Goal: Communication & Community: Answer question/provide support

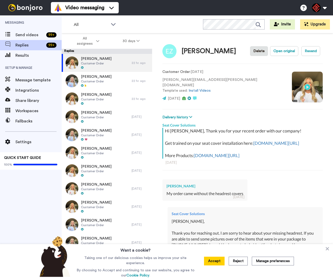
type textarea "x"
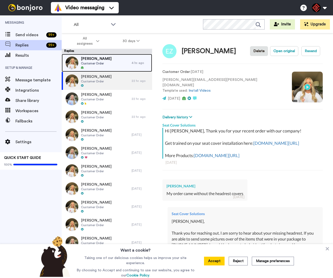
click at [106, 66] on div "[PERSON_NAME] Customer Order" at bounding box center [97, 63] width 70 height 18
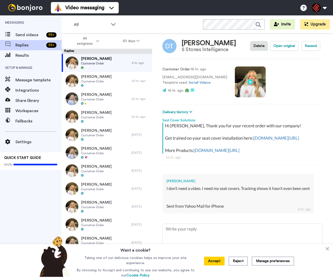
scroll to position [20, 0]
click at [327, 250] on icon at bounding box center [327, 249] width 5 height 5
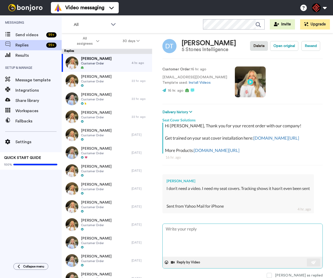
click at [254, 231] on textarea at bounding box center [243, 240] width 160 height 33
type textarea "x"
type textarea "H"
type textarea "x"
type textarea "He"
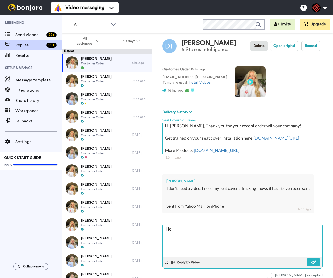
type textarea "x"
type textarea "Hey"
type textarea "x"
type textarea "Hey"
type textarea "x"
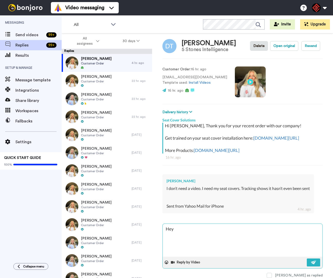
type textarea "Hey D"
type textarea "x"
type textarea "Hey Da"
type textarea "x"
type textarea "Hey Dav"
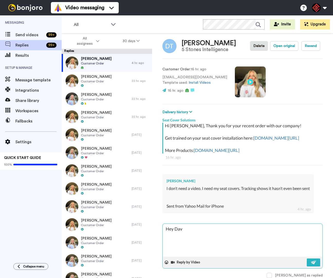
type textarea "x"
type textarea "Hey Davi"
type textarea "x"
type textarea "Hey David"
type textarea "x"
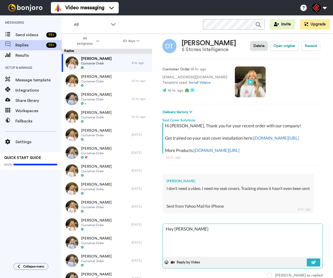
type textarea "Hey David,"
type textarea "x"
type textarea "Hey David,"
type textarea "x"
type textarea "Hey David,"
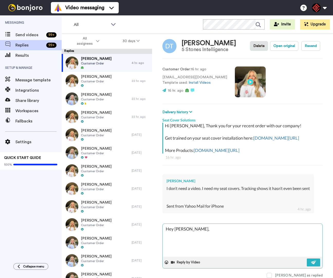
type textarea "x"
type textarea "Hey David, T"
type textarea "x"
type textarea "Hey David, Th"
type textarea "x"
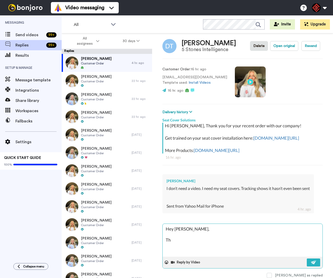
type textarea "Hey David, Tha"
type textarea "x"
type textarea "Hey David, Than"
type textarea "x"
type textarea "Hey David, Thank"
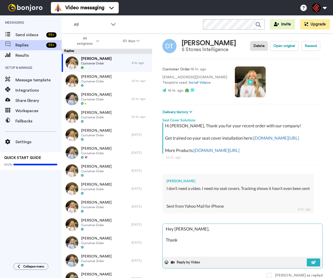
type textarea "x"
type textarea "Hey David, Thank"
type textarea "x"
type textarea "Hey David, Thank y"
type textarea "x"
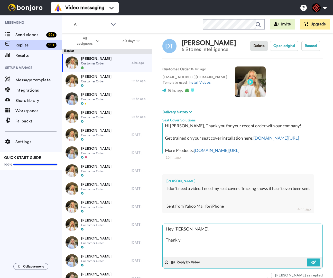
type textarea "Hey David, Thank yo"
type textarea "x"
type textarea "Hey David, Thank you"
type textarea "x"
type textarea "Hey David, Thank you"
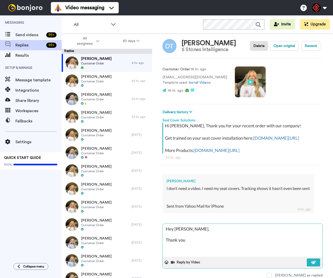
type textarea "x"
type textarea "Hey David, Thank you f"
type textarea "x"
type textarea "Hey David, Thank you fo"
type textarea "x"
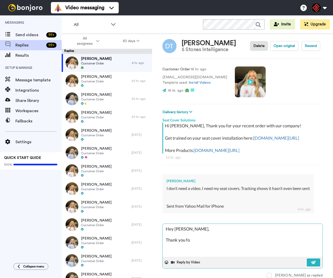
type textarea "Hey David, Thank you for"
type textarea "x"
type textarea "Hey David, Thank you for"
type textarea "x"
type textarea "Hey David, Thank you for r"
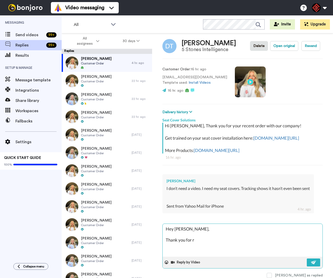
type textarea "x"
type textarea "Hey David, Thank you for re"
type textarea "x"
type textarea "Hey David, Thank you for rea"
type textarea "x"
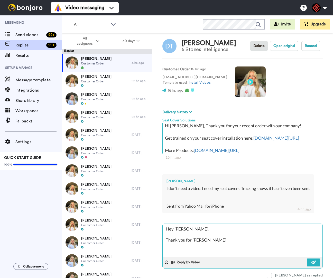
type textarea "Hey David, Thank you for reac"
type textarea "x"
type textarea "Hey David, Thank you for reach"
type textarea "x"
type textarea "Hey David, Thank you for reachi"
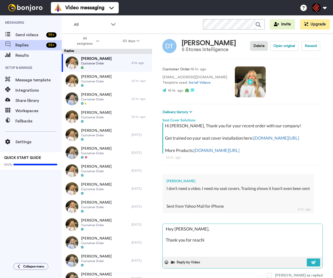
type textarea "x"
type textarea "Hey David, Thank you for reachin"
type textarea "x"
type textarea "Hey David, Thank you for reaching"
type textarea "x"
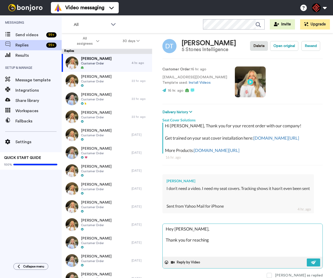
type textarea "Hey David, Thank you for reaching"
type textarea "x"
type textarea "Hey David, Thank you for reaching o"
type textarea "x"
type textarea "Hey David, Thank you for reaching ou"
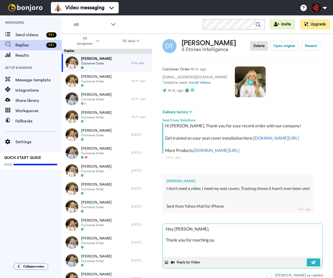
type textarea "x"
type textarea "Hey David, Thank you for reaching out"
type textarea "x"
type textarea "Hey David, Thank you for reaching out."
type textarea "x"
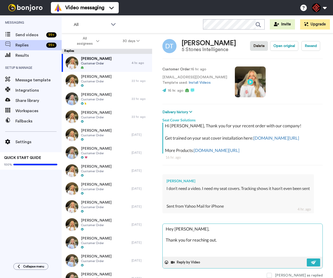
type textarea "Hey David, Thank you for reaching out."
type textarea "x"
type textarea "Hey David, Thank you for reaching out. I"
type textarea "x"
type textarea "Hey David, Thank you for reaching out. I"
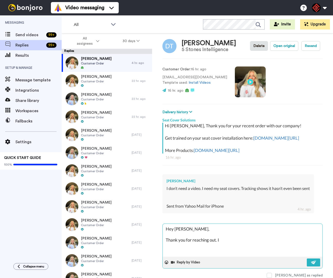
type textarea "x"
type textarea "Hey David, Thank you for reaching out. I a"
type textarea "x"
type textarea "Hey David, Thank you for reaching out. I am"
type textarea "x"
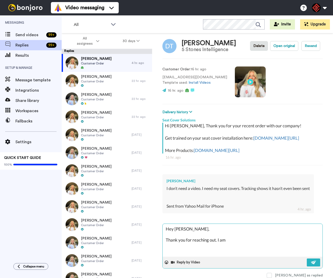
type textarea "Hey David, Thank you for reaching out. I am"
type textarea "x"
type textarea "Hey David, Thank you for reaching out. I am s"
type textarea "x"
type textarea "Hey David, Thank you for reaching out. I am so"
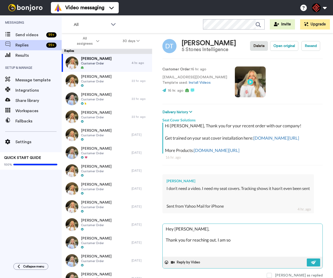
type textarea "x"
type textarea "Hey David, Thank you for reaching out. I am sor"
type textarea "x"
type textarea "Hey David, Thank you for reaching out. I am sorr"
type textarea "x"
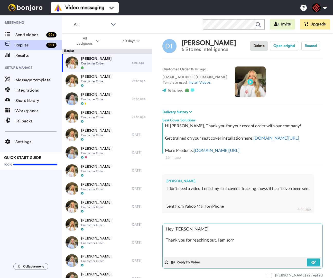
type textarea "Hey David, Thank you for reaching out. I am sorry"
type textarea "x"
type textarea "Hey David, Thank you for reaching out. I am sorry"
type textarea "x"
type textarea "Hey David, Thank you for reaching out. I am sorry t"
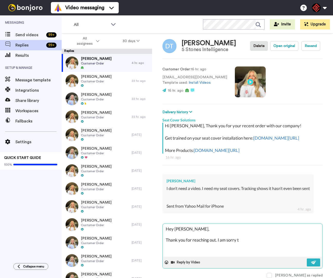
type textarea "x"
type textarea "Hey David, Thank you for reaching out. I am sorry to"
type textarea "x"
type textarea "Hey David, Thank you for reaching out. I am sorry to"
type textarea "x"
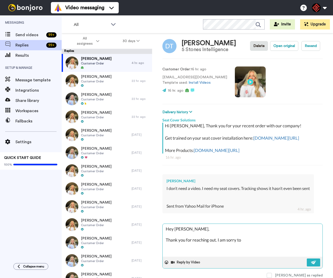
type textarea "Hey David, Thank you for reaching out. I am sorry to h"
type textarea "x"
type textarea "Hey David, Thank you for reaching out. I am sorry to he"
type textarea "x"
type textarea "Hey David, Thank you for reaching out. I am sorry to hea"
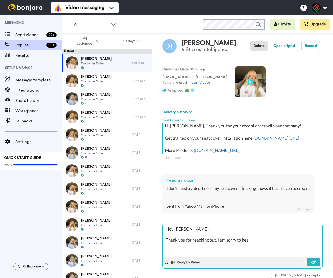
type textarea "x"
type textarea "Hey David, Thank you for reaching out. I am sorry to hear"
type textarea "x"
type textarea "Hey David, Thank you for reaching out. I am sorry to hear"
type textarea "x"
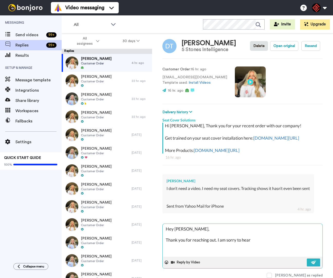
type textarea "Hey David, Thank you for reaching out. I am sorry to hear a"
type textarea "x"
type textarea "Hey David, Thank you for reaching out. I am sorry to hear ab"
type textarea "x"
type textarea "Hey David, Thank you for reaching out. I am sorry to hear abo"
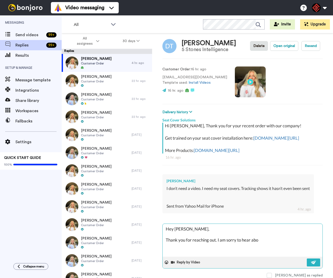
type textarea "x"
type textarea "Hey David, Thank you for reaching out. I am sorry to hear abou"
type textarea "x"
type textarea "Hey David, Thank you for reaching out. I am sorry to hear about"
type textarea "x"
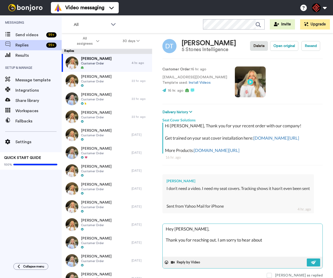
type textarea "Hey David, Thank you for reaching out. I am sorry to hear about"
type textarea "x"
type textarea "Hey David, Thank you for reaching out. I am sorry to hear about t"
type textarea "x"
type textarea "Hey David, Thank you for reaching out. I am sorry to hear about th"
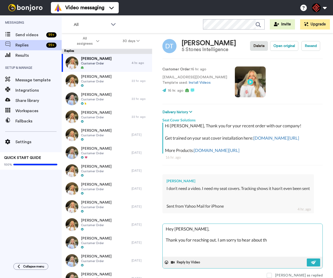
type textarea "x"
type textarea "Hey David, Thank you for reaching out. I am sorry to hear about the"
type textarea "x"
type textarea "Hey David, Thank you for reaching out. I am sorry to hear about the"
type textarea "x"
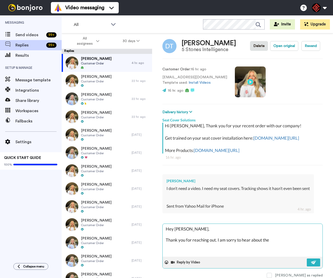
type textarea "Hey David, Thank you for reaching out. I am sorry to hear about the l"
type textarea "x"
type textarea "Hey David, Thank you for reaching out. I am sorry to hear about the lo"
type textarea "x"
type textarea "Hey David, Thank you for reaching out. I am sorry to hear about the l"
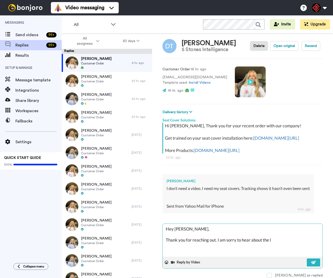
type textarea "x"
type textarea "Hey David, Thank you for reaching out. I am sorry to hear about the"
type textarea "x"
type textarea "Hey David, Thank you for reaching out. I am sorry to hear about the"
type textarea "x"
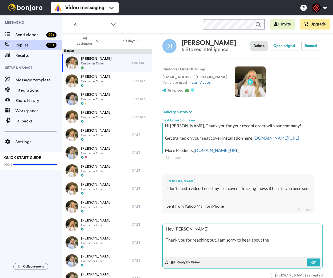
type textarea "Hey David, Thank you for reaching out. I am sorry to hear about the"
type textarea "x"
type textarea "Hey David, Thank you for reaching out. I am sorry to hear about the t"
type textarea "x"
type textarea "Hey David, Thank you for reaching out. I am sorry to hear about the tr"
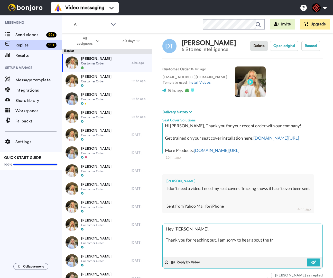
type textarea "x"
type textarea "Hey David, Thank you for reaching out. I am sorry to hear about the tra"
type textarea "x"
type textarea "Hey David, Thank you for reaching out. I am sorry to hear about the trac"
type textarea "x"
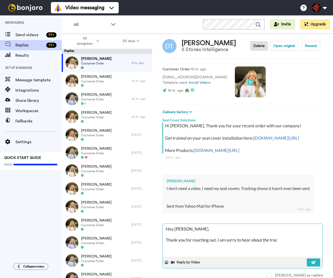
type textarea "Hey David, Thank you for reaching out. I am sorry to hear about the track"
type textarea "x"
type textarea "Hey David, Thank you for reaching out. I am sorry to hear about the tracki"
type textarea "x"
type textarea "Hey David, Thank you for reaching out. I am sorry to hear about the trackin"
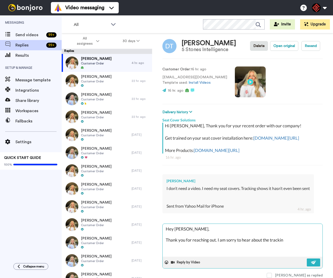
type textarea "x"
type textarea "Hey David, Thank you for reaching out. I am sorry to hear about the tracking"
type textarea "x"
type textarea "Hey David, Thank you for reaching out. I am sorry to hear about the tracking"
type textarea "x"
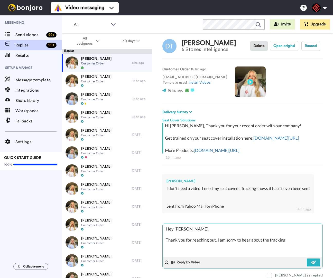
type textarea "Hey David, Thank you for reaching out. I am sorry to hear about the tracking o"
type textarea "x"
type textarea "Hey David, Thank you for reaching out. I am sorry to hear about the tracking of"
type textarea "x"
type textarea "Hey David, Thank you for reaching out. I am sorry to hear about the tracking of"
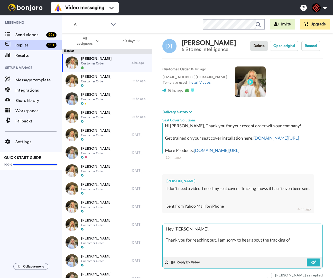
type textarea "x"
type textarea "Hey David, Thank you for reaching out. I am sorry to hear about the tracking of…"
type textarea "x"
type textarea "Hey David, Thank you for reaching out. I am sorry to hear about the tracking of…"
type textarea "x"
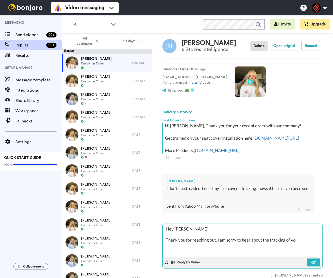
type textarea "Hey David, Thank you for reaching out. I am sorry to hear about the tracking of…"
type textarea "x"
type textarea "Hey David, Thank you for reaching out. I am sorry to hear about the tracking of…"
type textarea "x"
type textarea "Hey David, Thank you for reaching out. I am sorry to hear about the tracking of…"
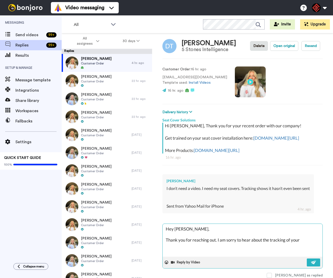
type textarea "x"
type textarea "Hey David, Thank you for reaching out. I am sorry to hear about the tracking of…"
type textarea "x"
type textarea "Hey David, Thank you for reaching out. I am sorry to hear about the tracking of…"
type textarea "x"
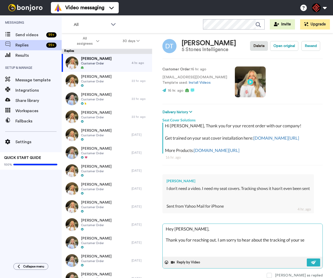
type textarea "Hey David, Thank you for reaching out. I am sorry to hear about the tracking of…"
type textarea "x"
type textarea "Hey David, Thank you for reaching out. I am sorry to hear about the tracking of…"
type textarea "x"
type textarea "Hey David, Thank you for reaching out. I am sorry to hear about the tracking of…"
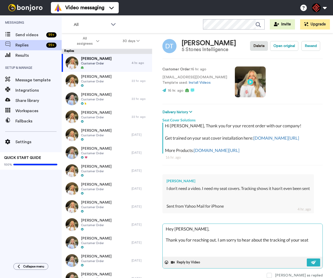
type textarea "x"
type textarea "Hey David, Thank you for reaching out. I am sorry to hear about the tracking of…"
type textarea "x"
type textarea "Hey David, Thank you for reaching out. I am sorry to hear about the tracking of…"
type textarea "x"
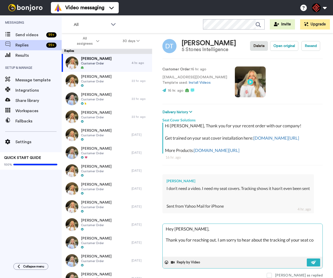
type textarea "Hey David, Thank you for reaching out. I am sorry to hear about the tracking of…"
click at [277, 243] on textarea "Hey David, Thank you for reaching out. I am sorry to hear about the tracking of…" at bounding box center [243, 240] width 160 height 33
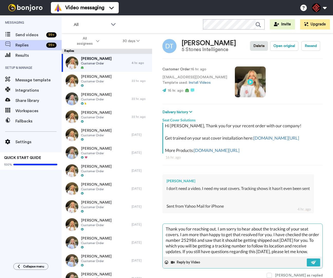
scroll to position [14, 0]
drag, startPoint x: 197, startPoint y: 246, endPoint x: 207, endPoint y: 254, distance: 12.4
click at [207, 254] on div "Hey David, Thank you for reaching out. I am sorry to hear about the tracking of…" at bounding box center [242, 246] width 160 height 45
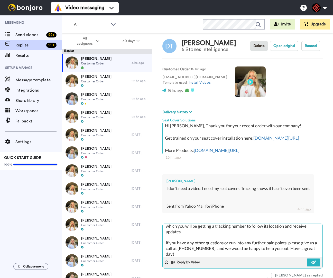
scroll to position [31, 0]
click at [168, 251] on textarea "Hey David, Thank you for reaching out. I am sorry to hear about the tracking of…" at bounding box center [243, 240] width 160 height 33
click at [301, 247] on textarea "Hey David, Thank you for reaching out. I am sorry to hear about the tracking of…" at bounding box center [243, 240] width 160 height 33
click at [311, 261] on img at bounding box center [314, 263] width 6 height 4
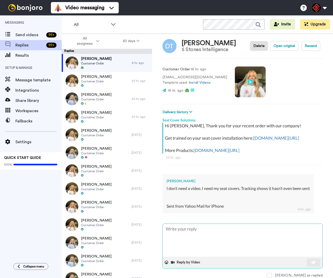
scroll to position [0, 0]
